Goal: Task Accomplishment & Management: Manage account settings

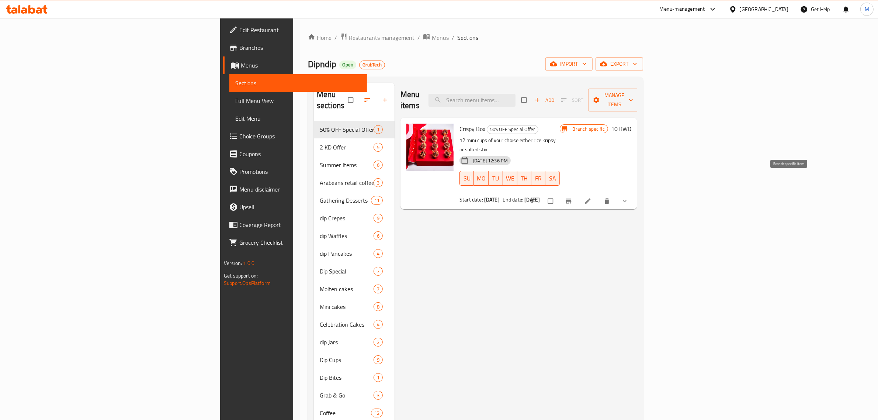
click at [573, 197] on icon "Branch-specific-item" at bounding box center [568, 200] width 7 height 7
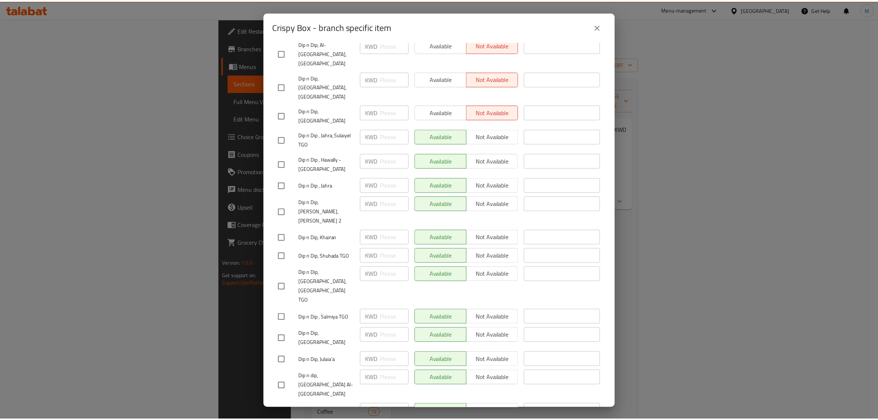
scroll to position [595, 0]
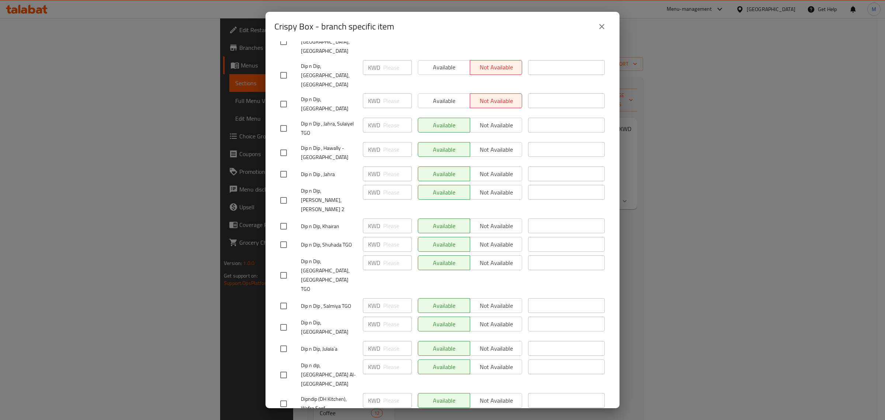
click at [598, 23] on icon "close" at bounding box center [602, 26] width 9 height 9
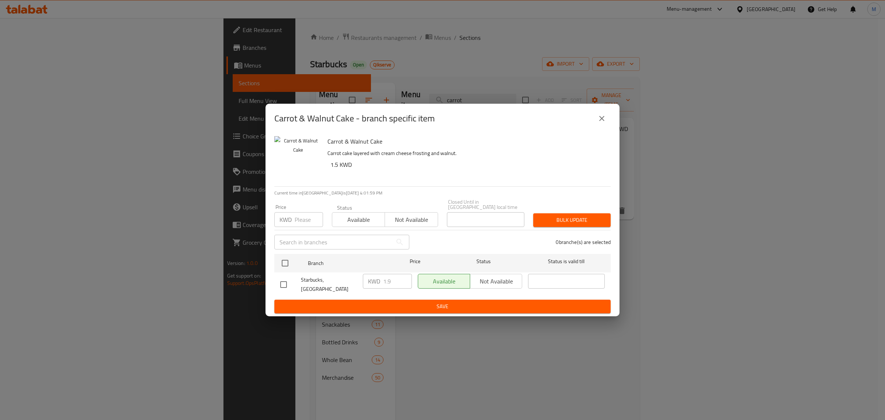
click at [602, 116] on button "close" at bounding box center [602, 119] width 18 height 18
